Goal: Information Seeking & Learning: Learn about a topic

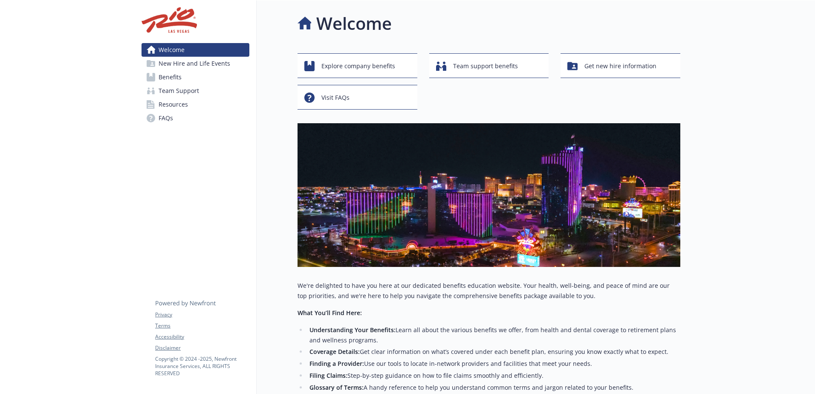
drag, startPoint x: 173, startPoint y: 78, endPoint x: 205, endPoint y: 81, distance: 33.0
click at [173, 78] on span "Benefits" at bounding box center [170, 77] width 23 height 14
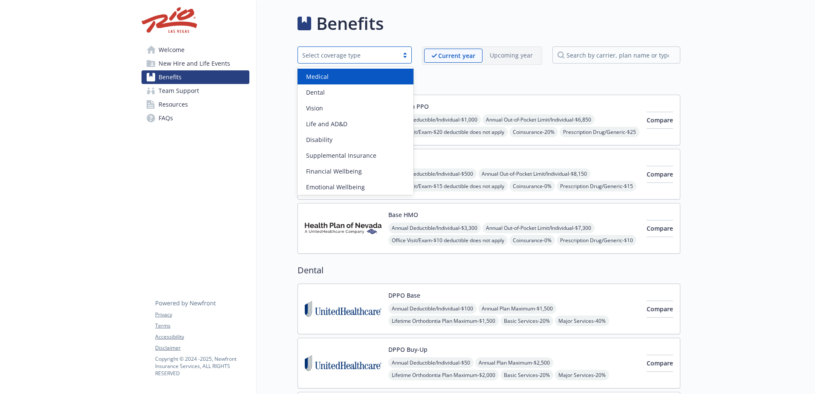
click at [381, 58] on div "Select coverage type" at bounding box center [348, 55] width 92 height 9
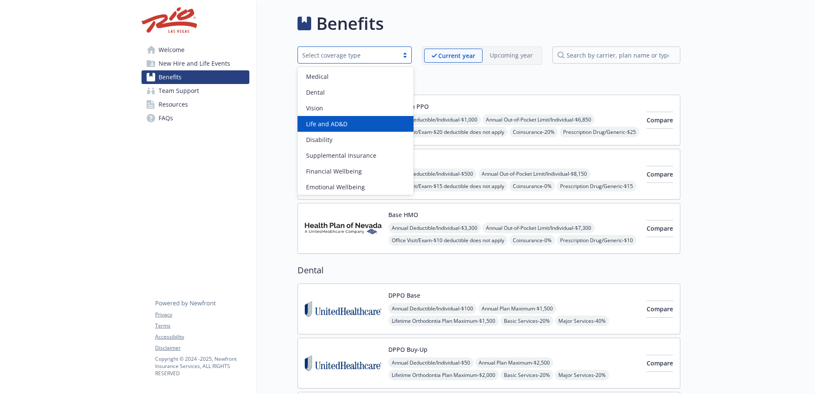
click at [340, 124] on span "Life and AD&D" at bounding box center [326, 123] width 41 height 9
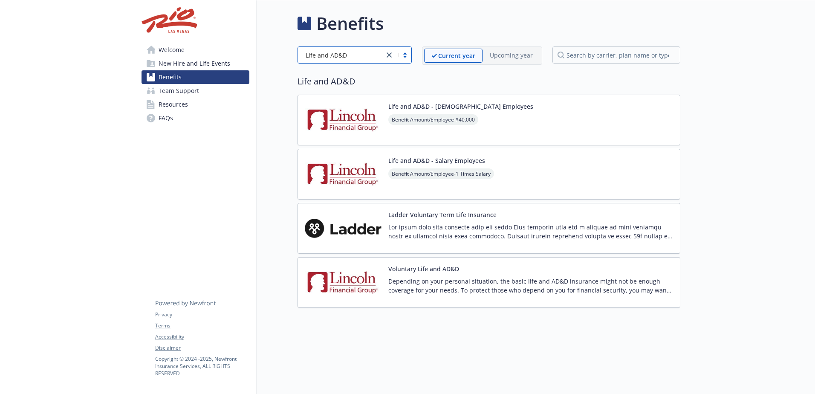
click at [537, 177] on div "Life and AD&D - Salary Employees Benefit Amount/Employee - 1 Times Salary" at bounding box center [489, 174] width 383 height 51
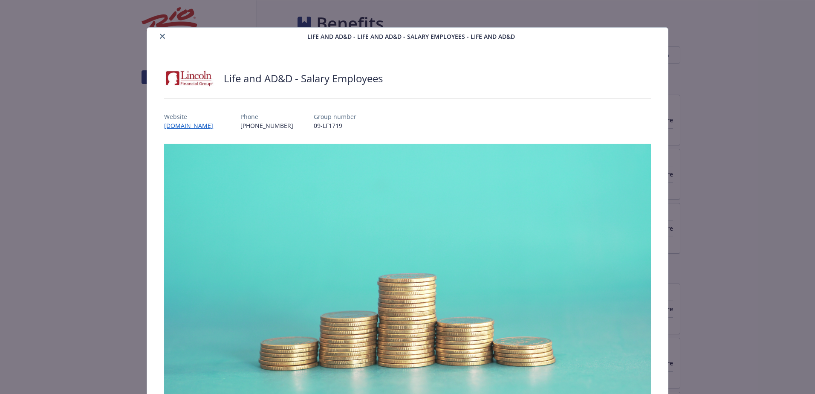
click at [154, 35] on div "details for plan Life and AD&D - Life and AD&D - Salary Employees - Life and AD…" at bounding box center [228, 36] width 156 height 10
click at [160, 38] on icon "close" at bounding box center [162, 36] width 5 height 5
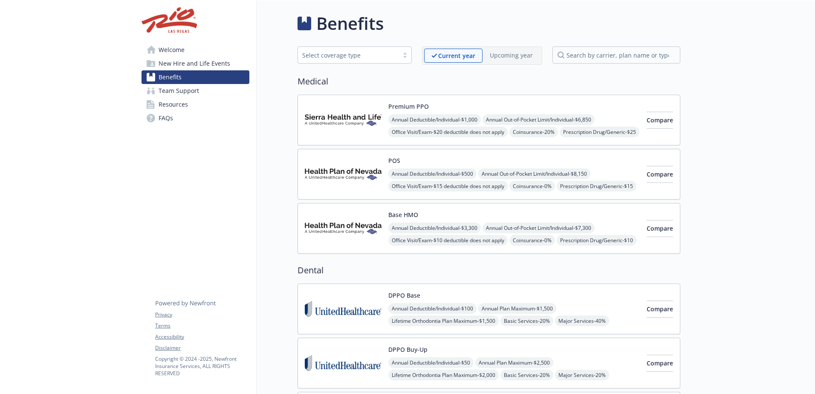
click at [387, 61] on div "Select coverage type" at bounding box center [355, 54] width 114 height 17
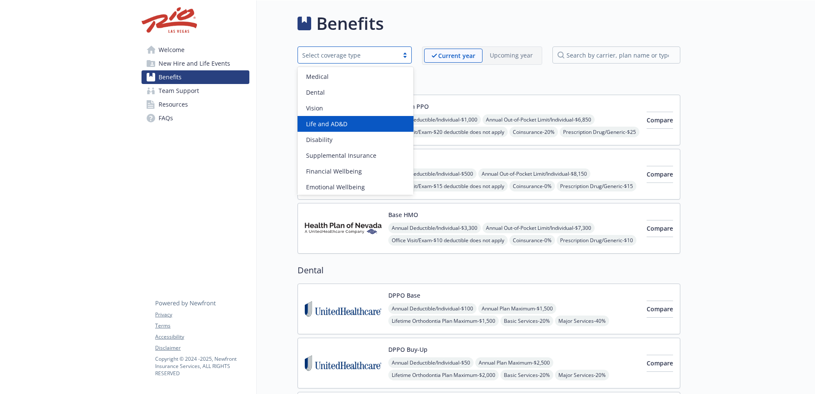
click at [341, 125] on span "Life and AD&D" at bounding box center [326, 123] width 41 height 9
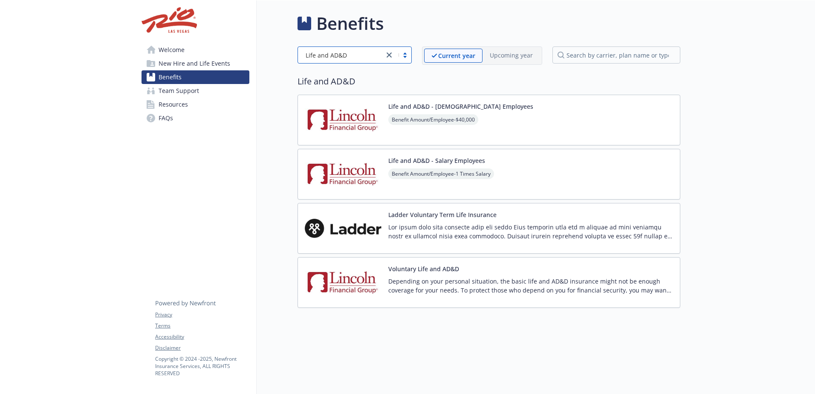
click at [726, 165] on div at bounding box center [747, 197] width 135 height 394
